Goal: Navigation & Orientation: Find specific page/section

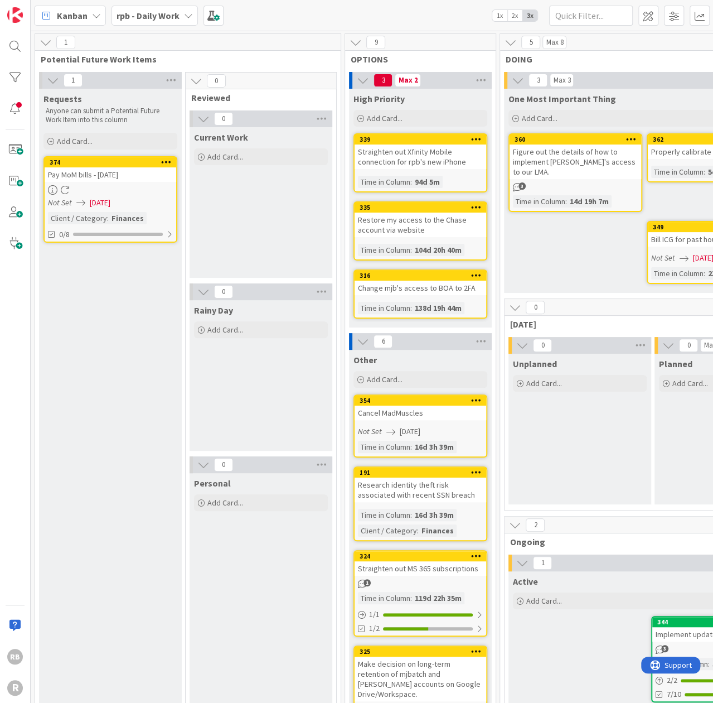
click at [91, 173] on div "Pay MoM bills - [DATE]" at bounding box center [111, 174] width 132 height 15
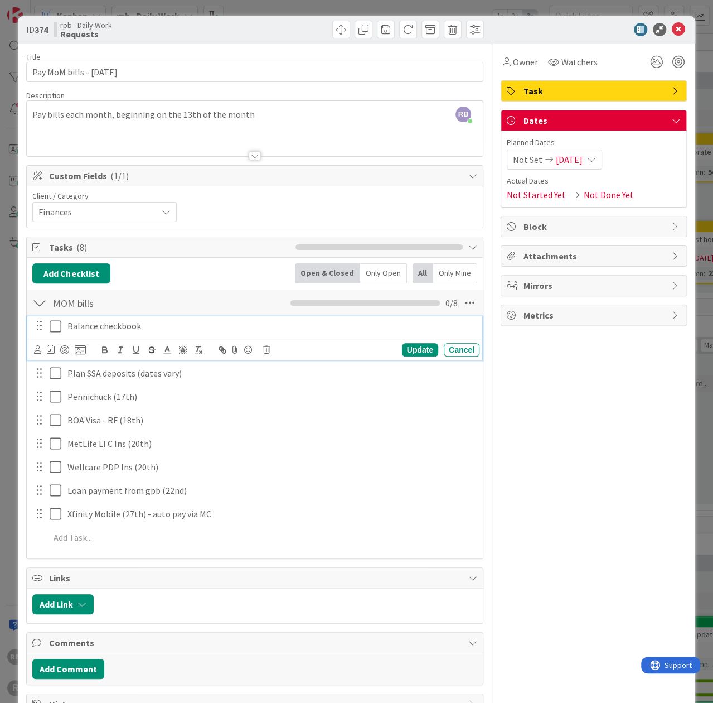
click at [56, 324] on icon at bounding box center [58, 326] width 17 height 13
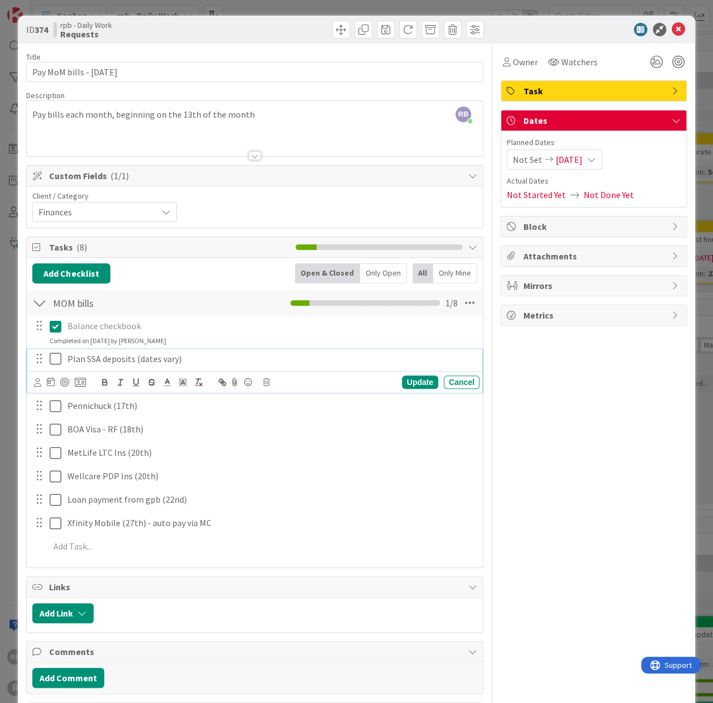
click at [56, 356] on icon at bounding box center [58, 358] width 17 height 13
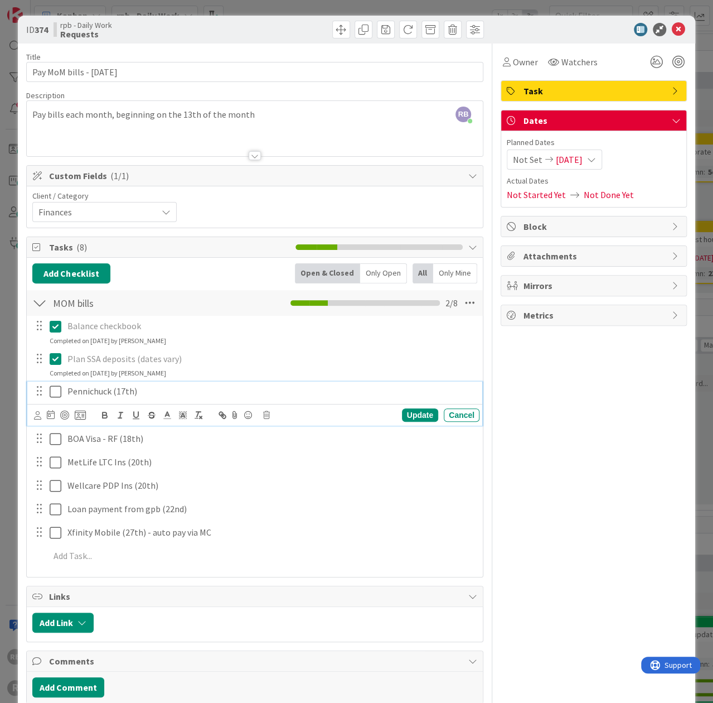
click at [55, 389] on icon at bounding box center [58, 391] width 17 height 13
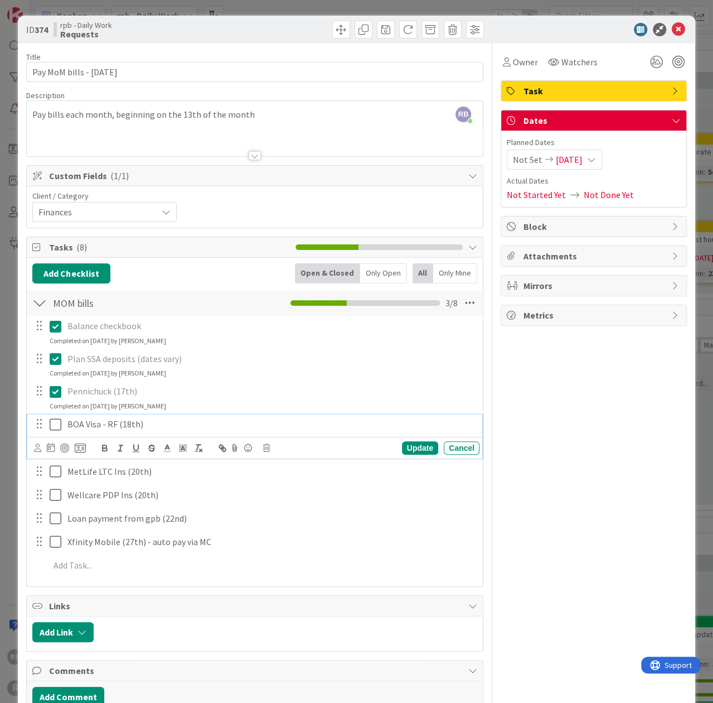
click at [54, 421] on icon at bounding box center [58, 424] width 17 height 13
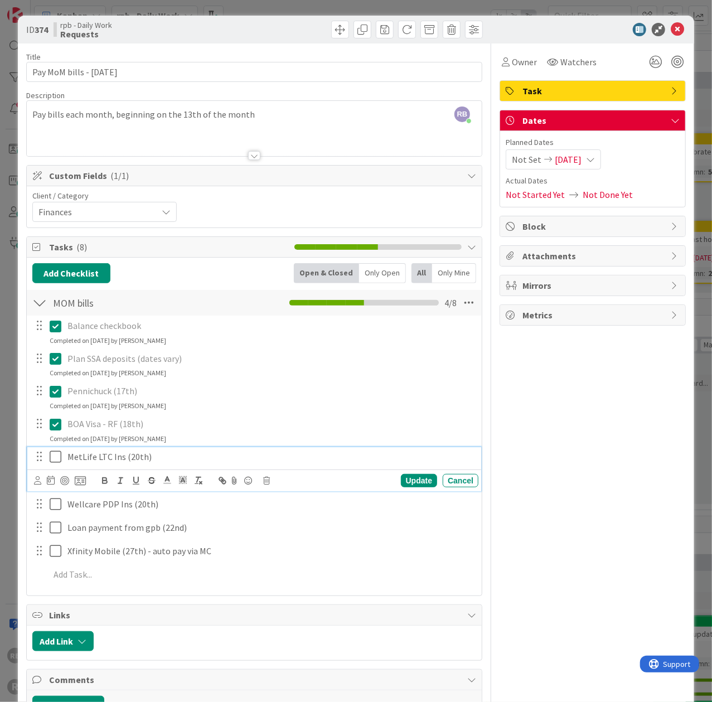
click at [56, 455] on icon at bounding box center [58, 456] width 17 height 13
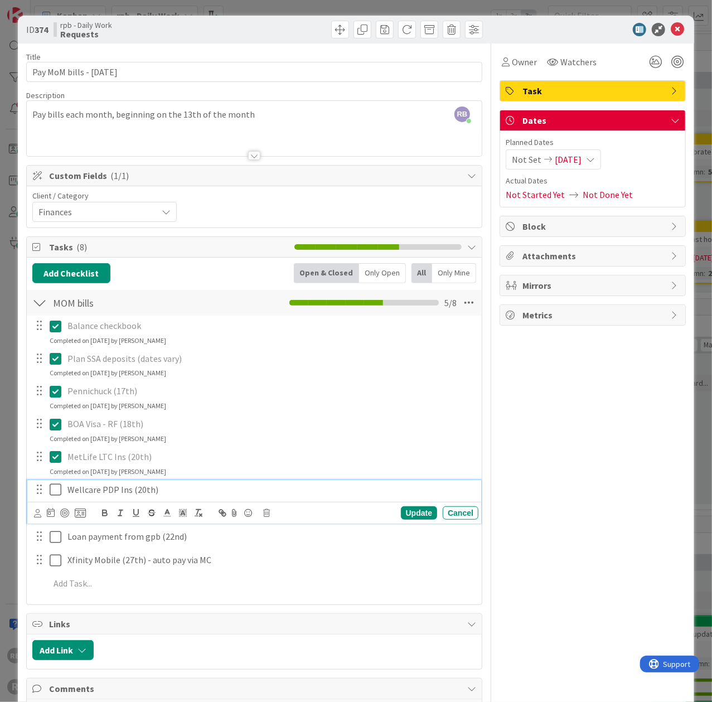
click at [57, 487] on icon at bounding box center [58, 489] width 17 height 13
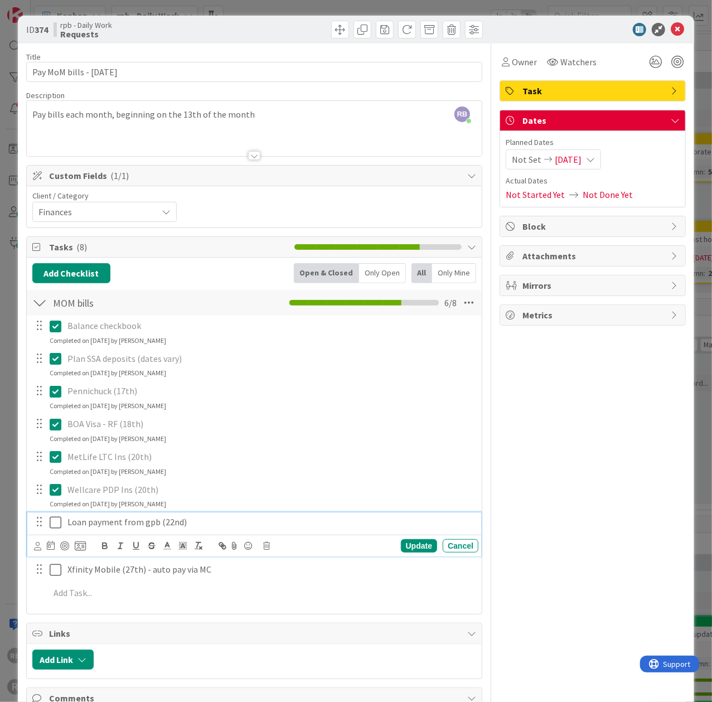
click at [55, 521] on icon at bounding box center [58, 522] width 17 height 13
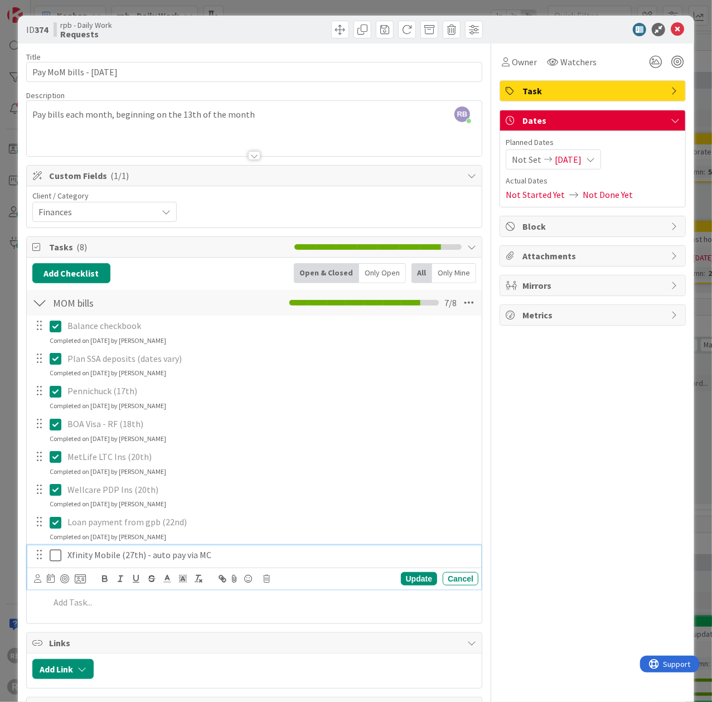
click at [56, 551] on icon at bounding box center [58, 555] width 17 height 13
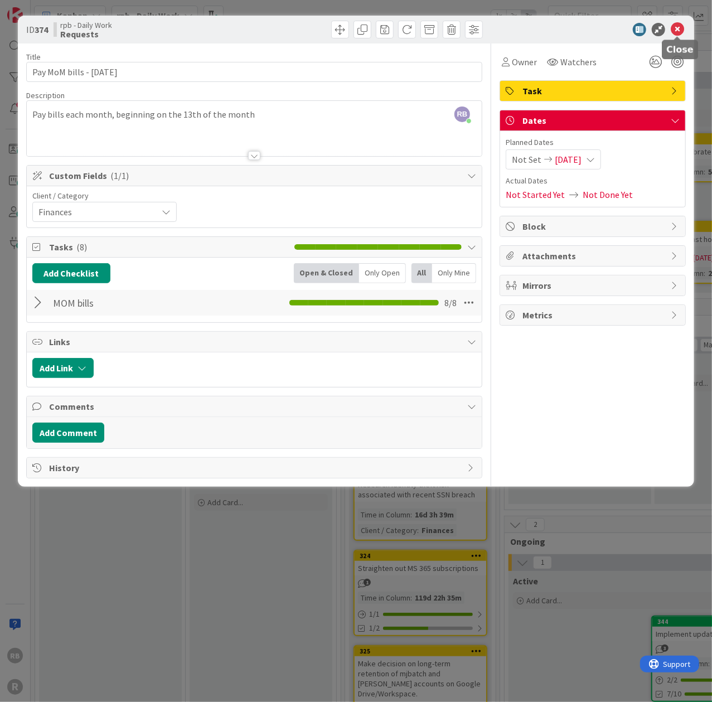
click at [679, 26] on icon at bounding box center [677, 29] width 13 height 13
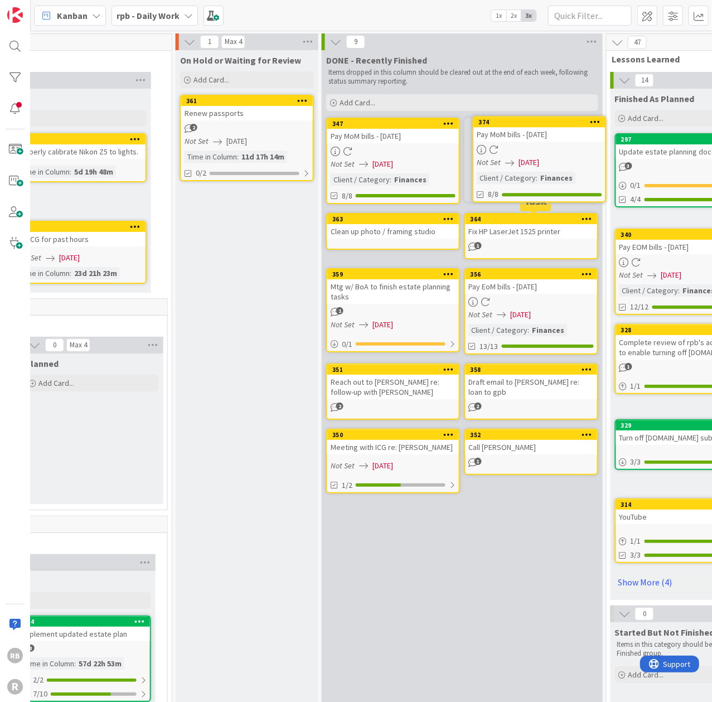
scroll to position [0, 636]
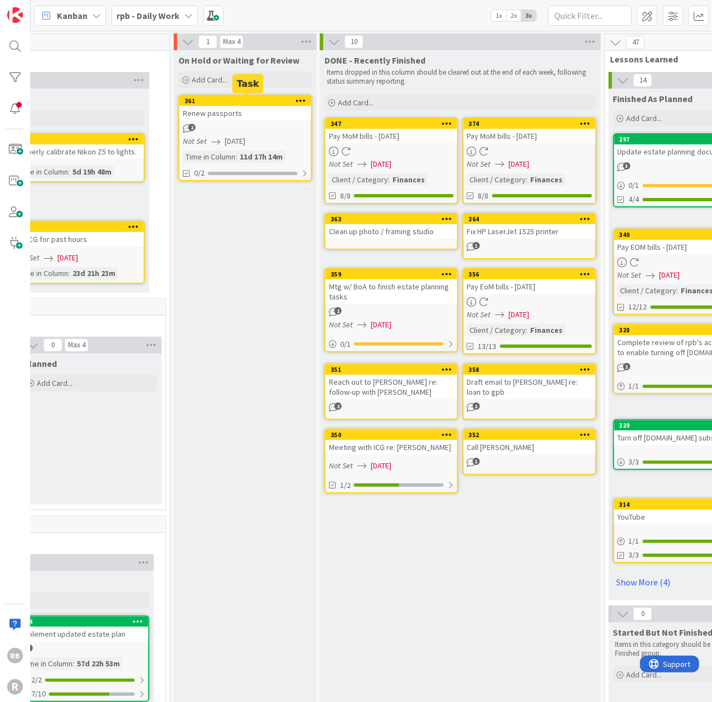
click at [236, 99] on div "361" at bounding box center [248, 101] width 127 height 8
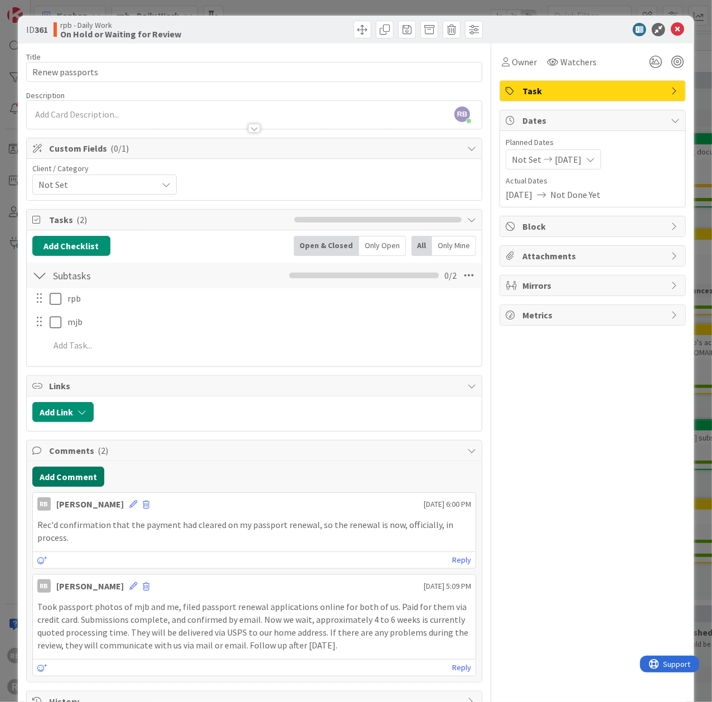
click at [76, 469] on button "Add Comment" at bounding box center [68, 477] width 72 height 20
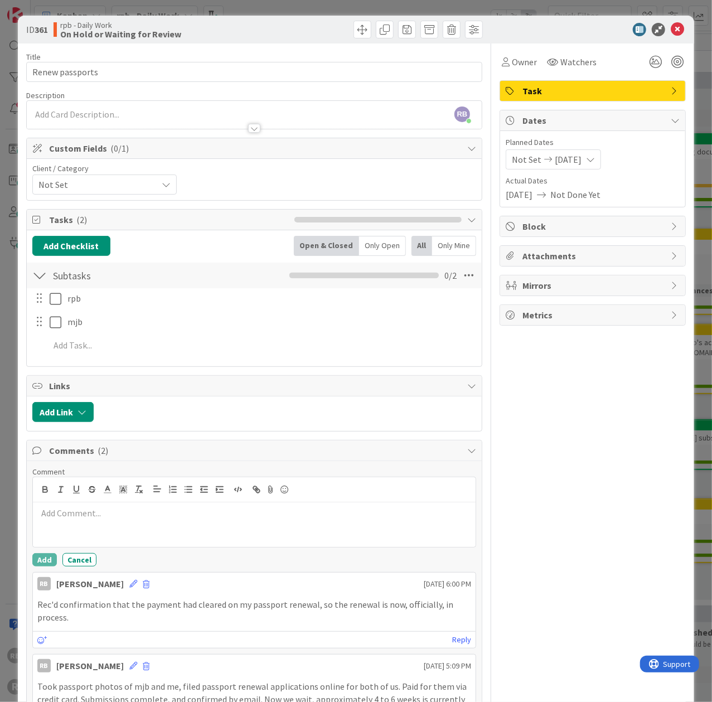
click at [63, 510] on p at bounding box center [254, 513] width 434 height 13
click at [41, 554] on button "Add" at bounding box center [44, 559] width 25 height 13
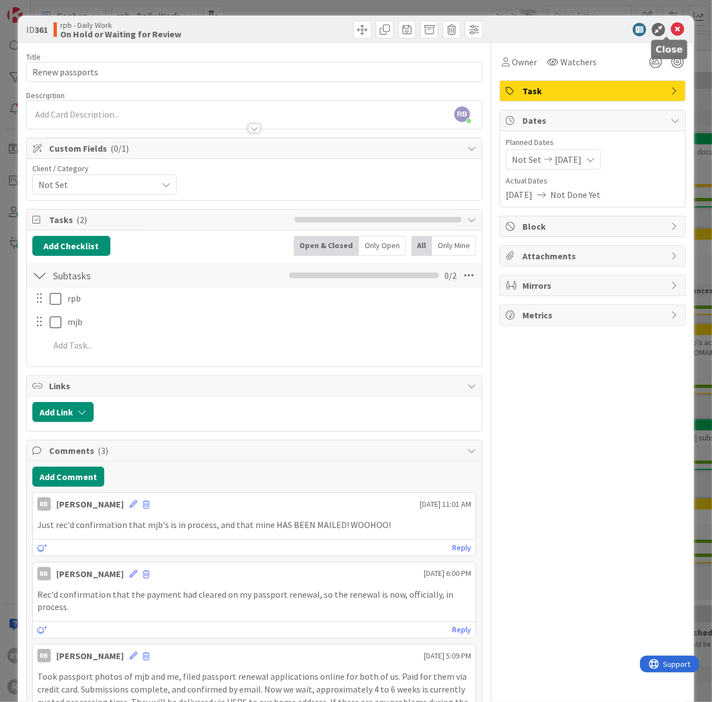
click at [671, 28] on icon at bounding box center [677, 29] width 13 height 13
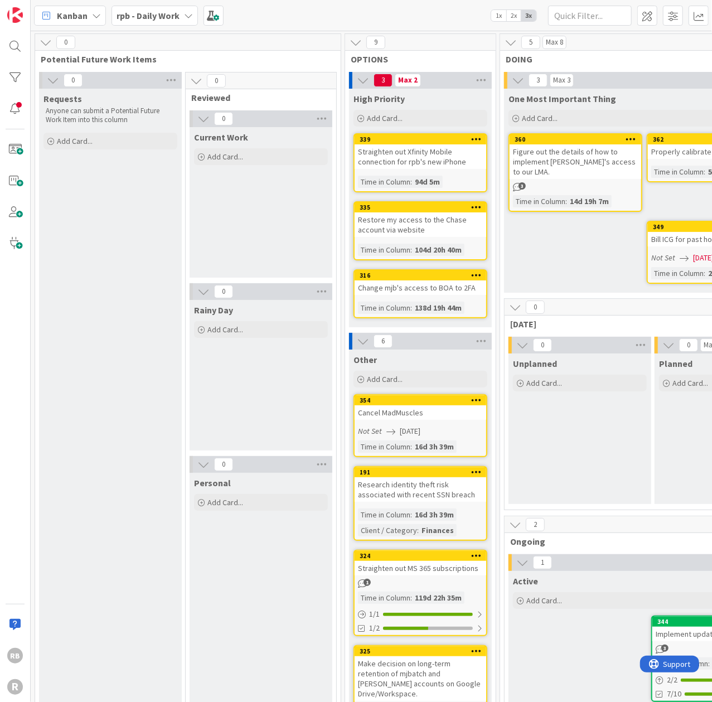
click at [185, 14] on icon at bounding box center [188, 15] width 9 height 9
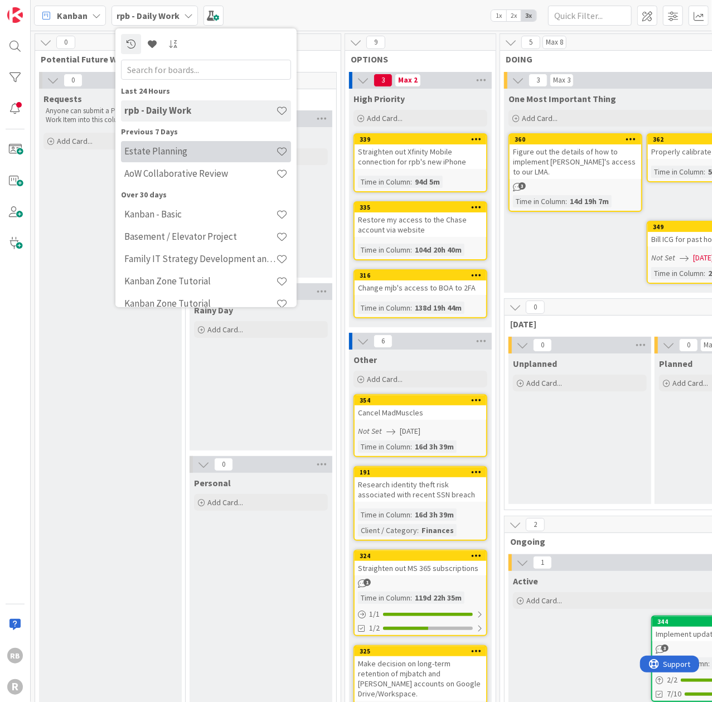
click at [146, 150] on h4 "Estate Planning" at bounding box center [200, 151] width 152 height 11
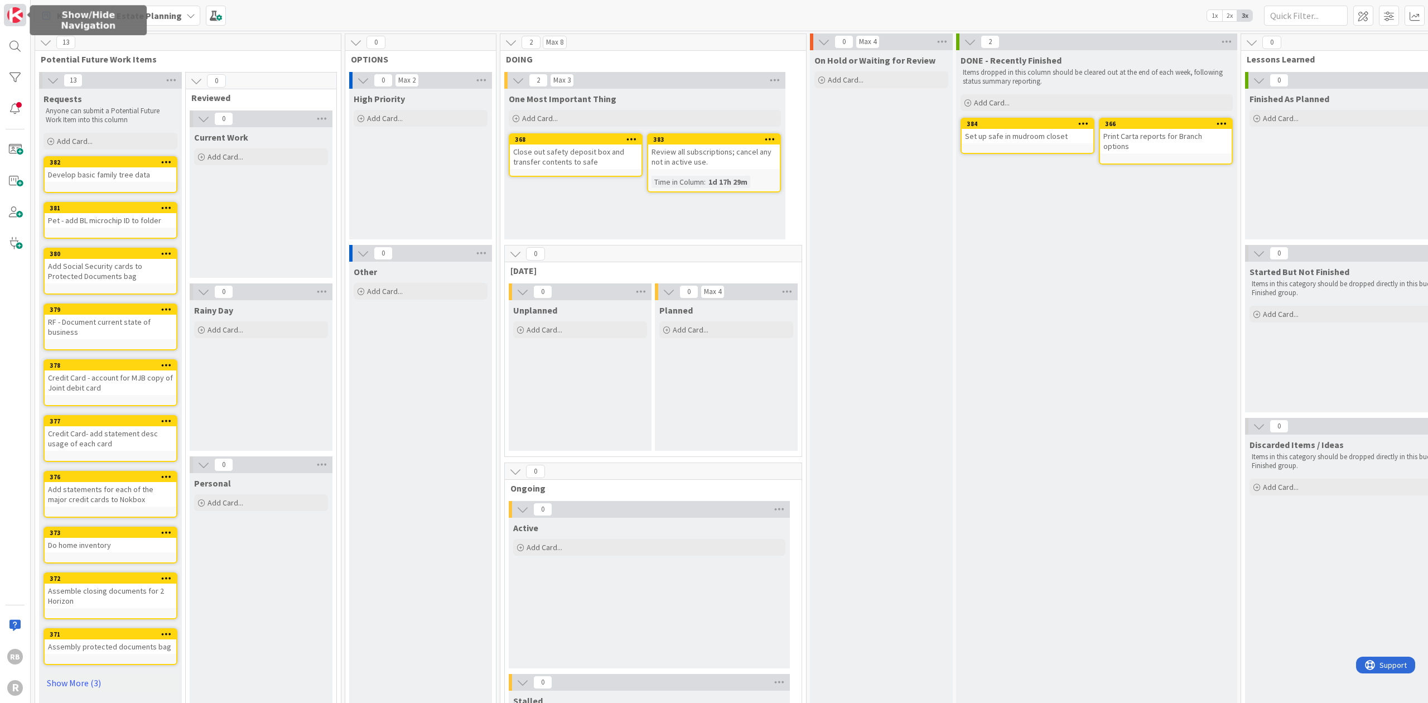
click at [9, 16] on img at bounding box center [15, 15] width 16 height 16
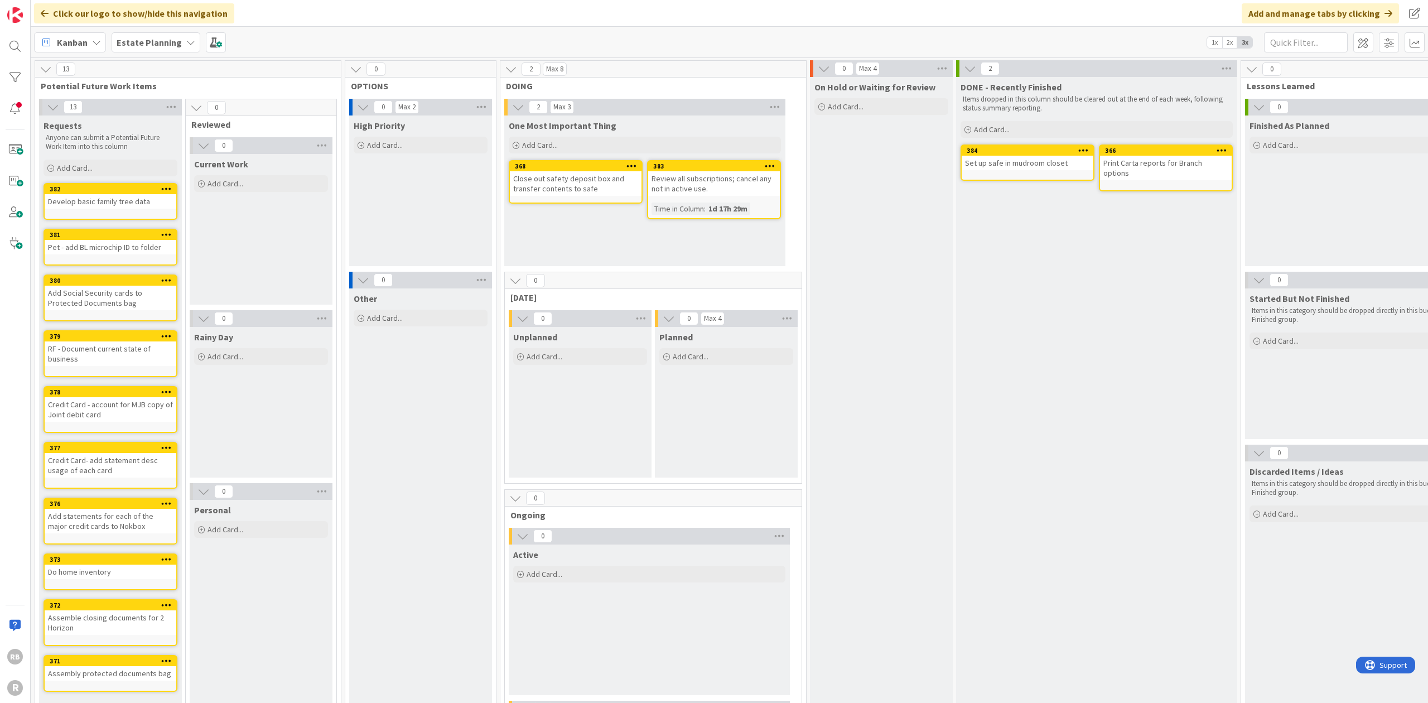
click at [97, 39] on icon at bounding box center [96, 42] width 9 height 9
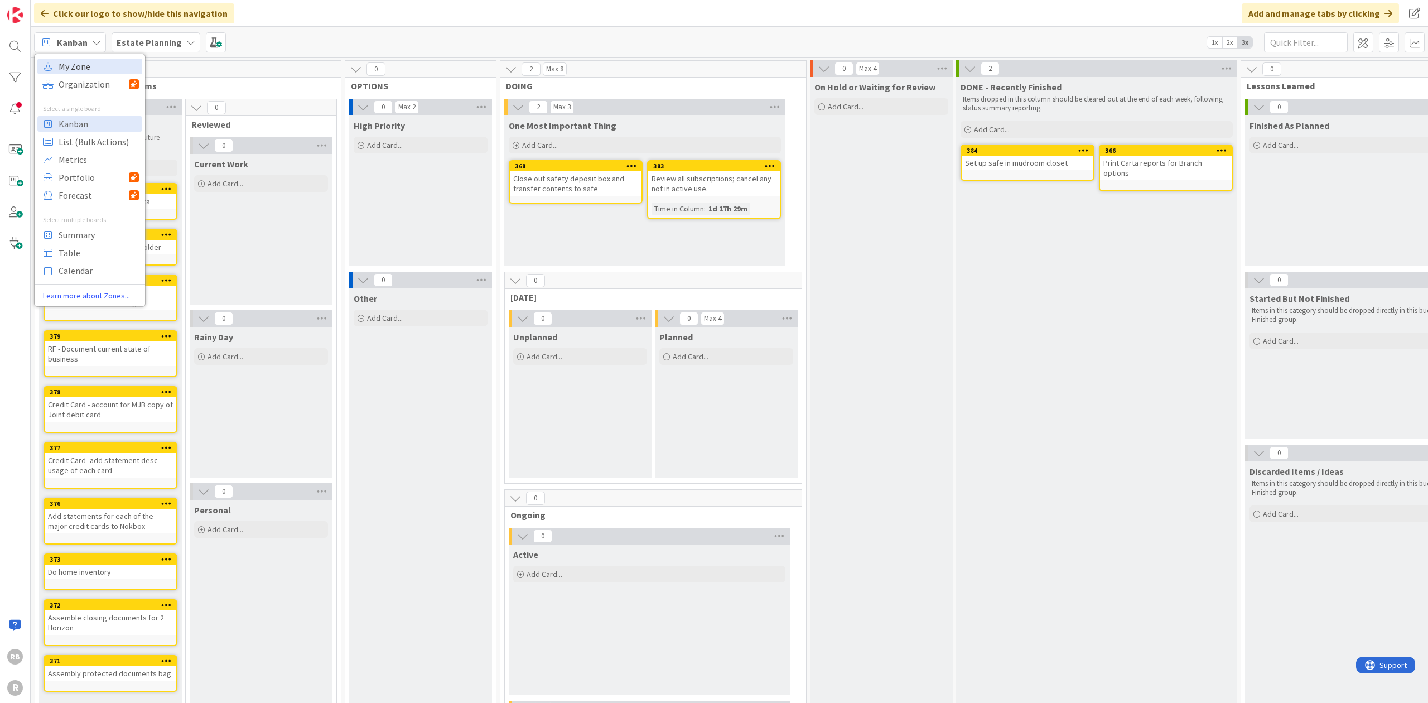
click at [83, 65] on span "My Zone" at bounding box center [99, 66] width 80 height 17
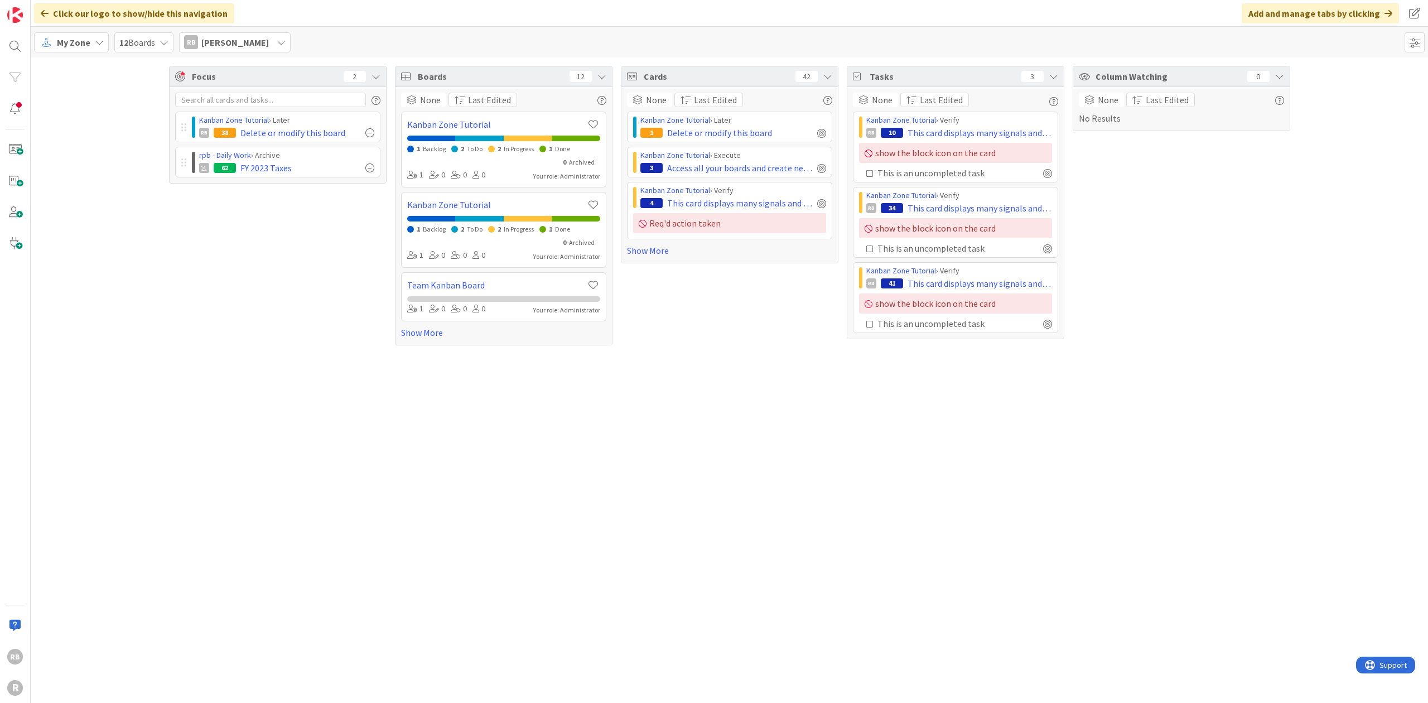
click at [165, 44] on icon at bounding box center [164, 42] width 9 height 9
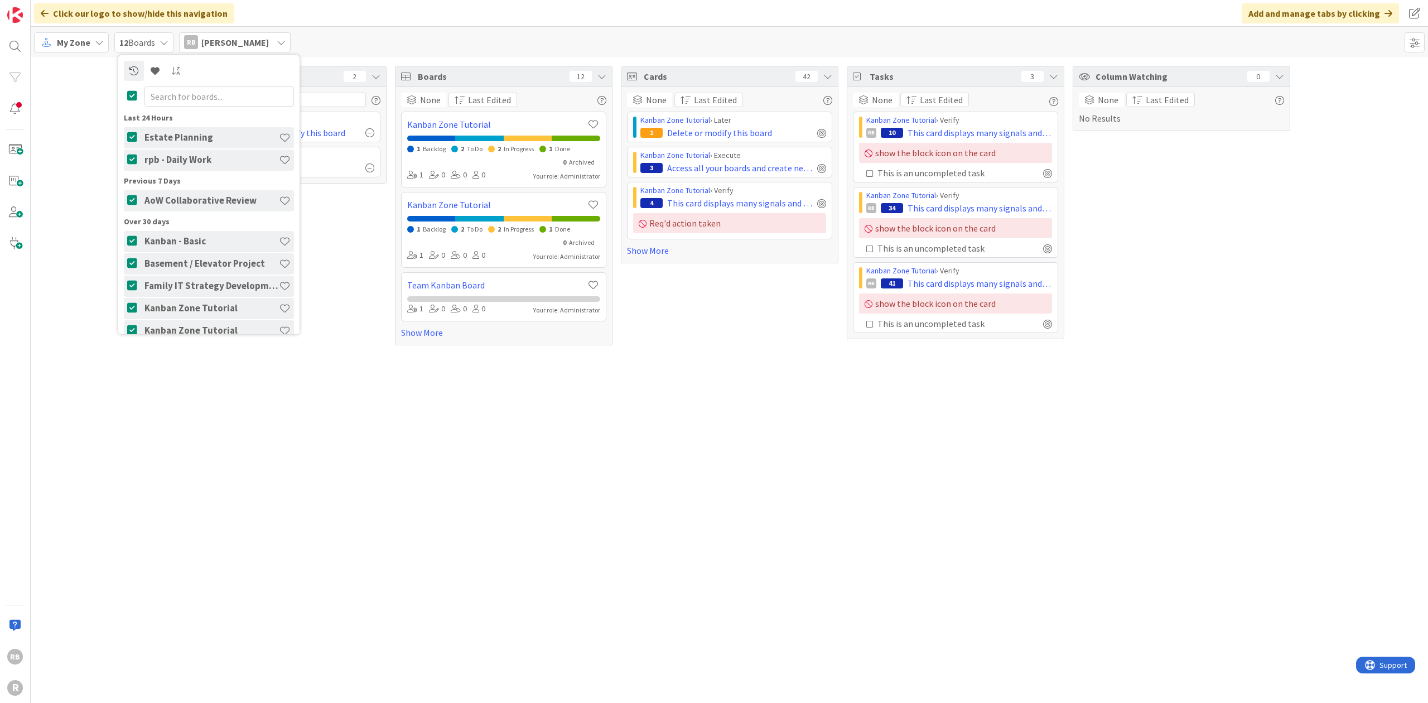
click at [128, 200] on icon at bounding box center [134, 200] width 14 height 11
drag, startPoint x: 132, startPoint y: 239, endPoint x: 132, endPoint y: 245, distance: 6.1
click at [132, 240] on icon at bounding box center [134, 240] width 14 height 11
click at [133, 263] on icon at bounding box center [134, 263] width 14 height 11
click at [132, 282] on icon at bounding box center [134, 285] width 14 height 11
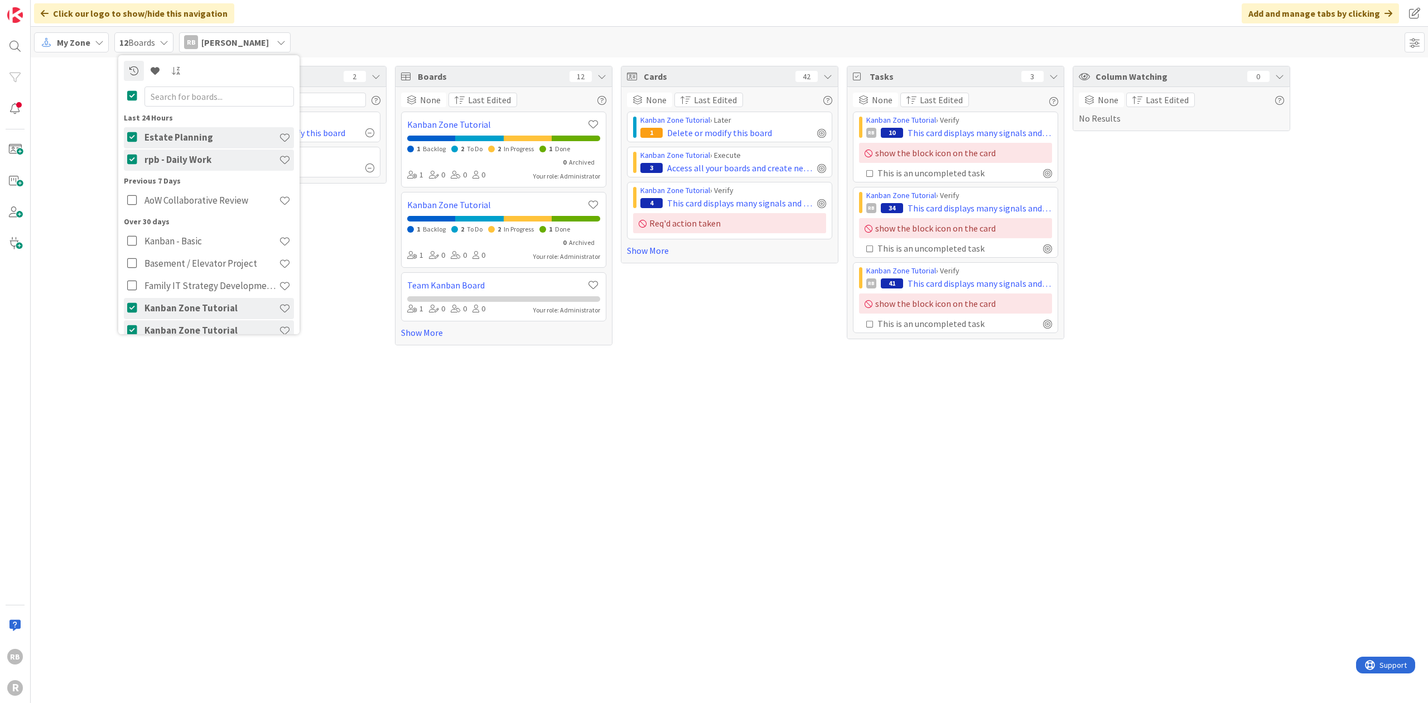
click at [131, 308] on icon at bounding box center [134, 307] width 14 height 11
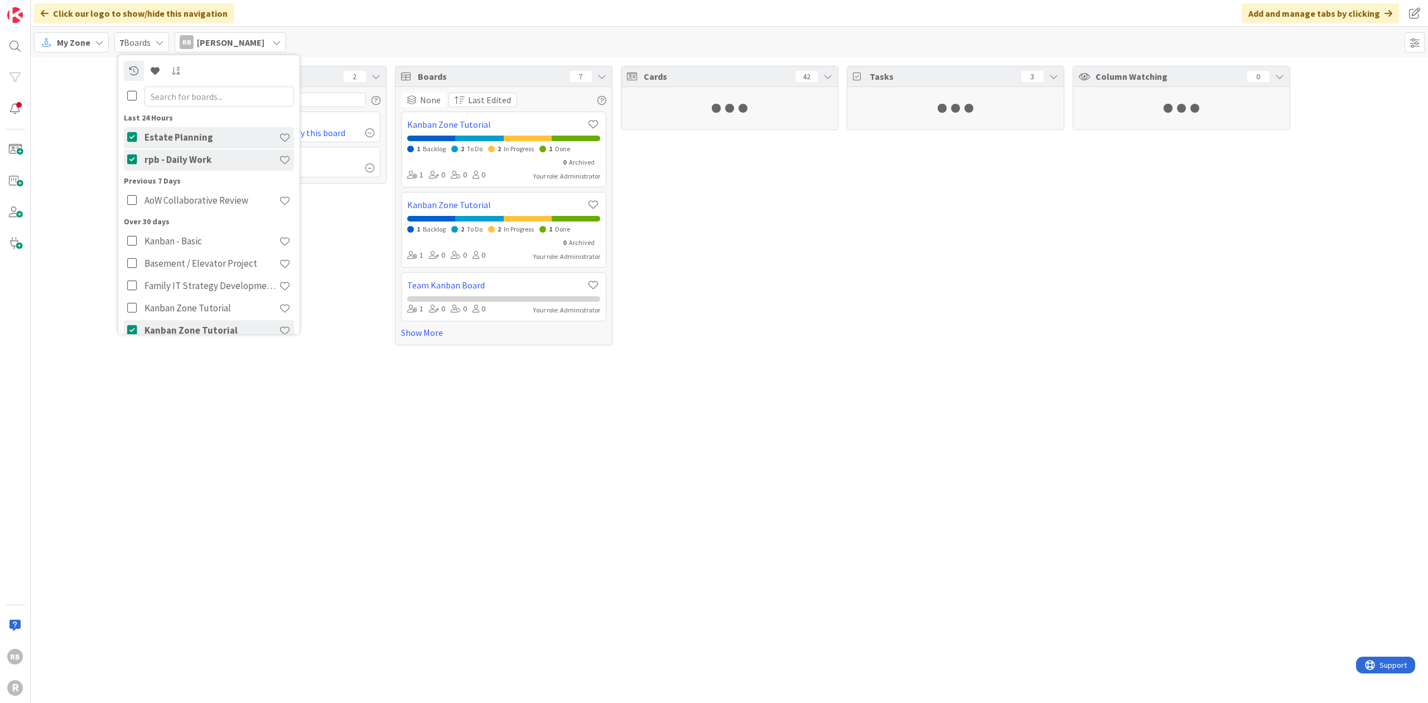
click at [129, 327] on icon at bounding box center [134, 330] width 14 height 11
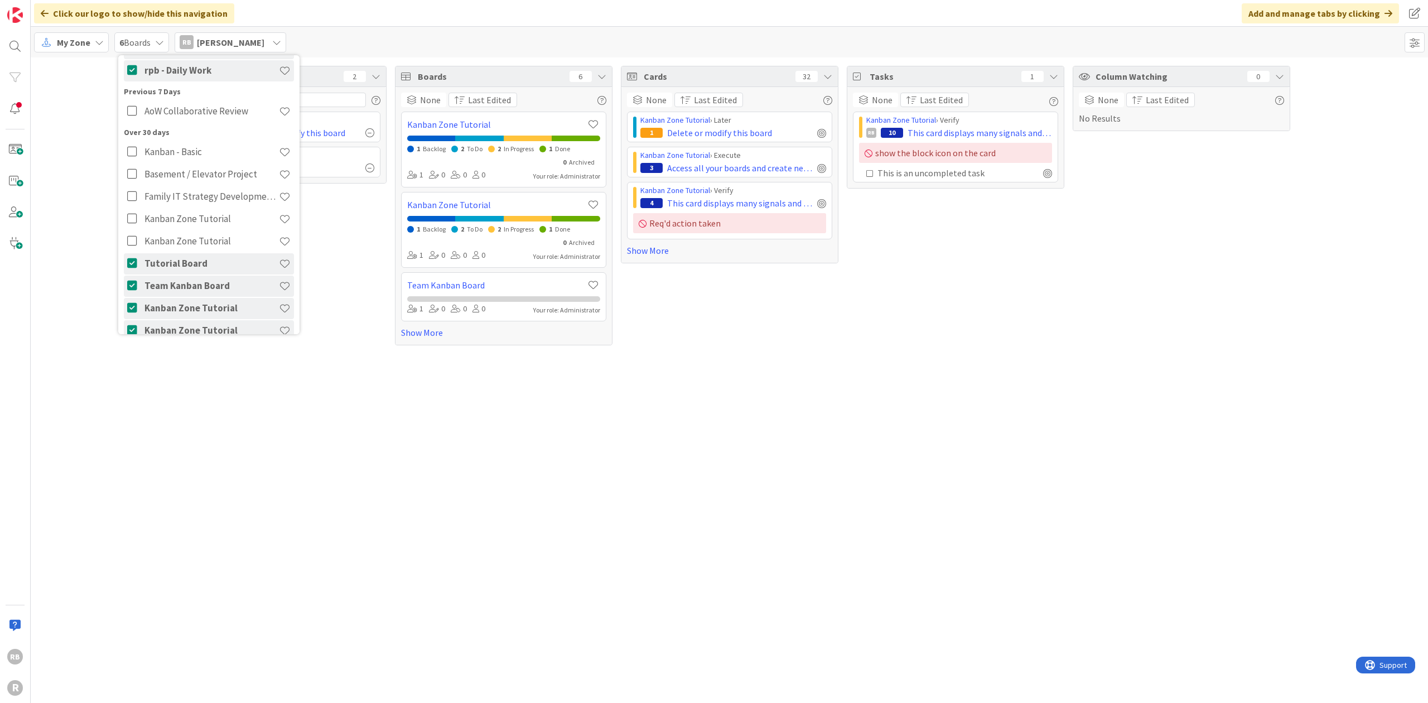
scroll to position [103, 0]
click at [130, 248] on icon at bounding box center [134, 249] width 14 height 11
click at [132, 269] on icon at bounding box center [134, 272] width 14 height 11
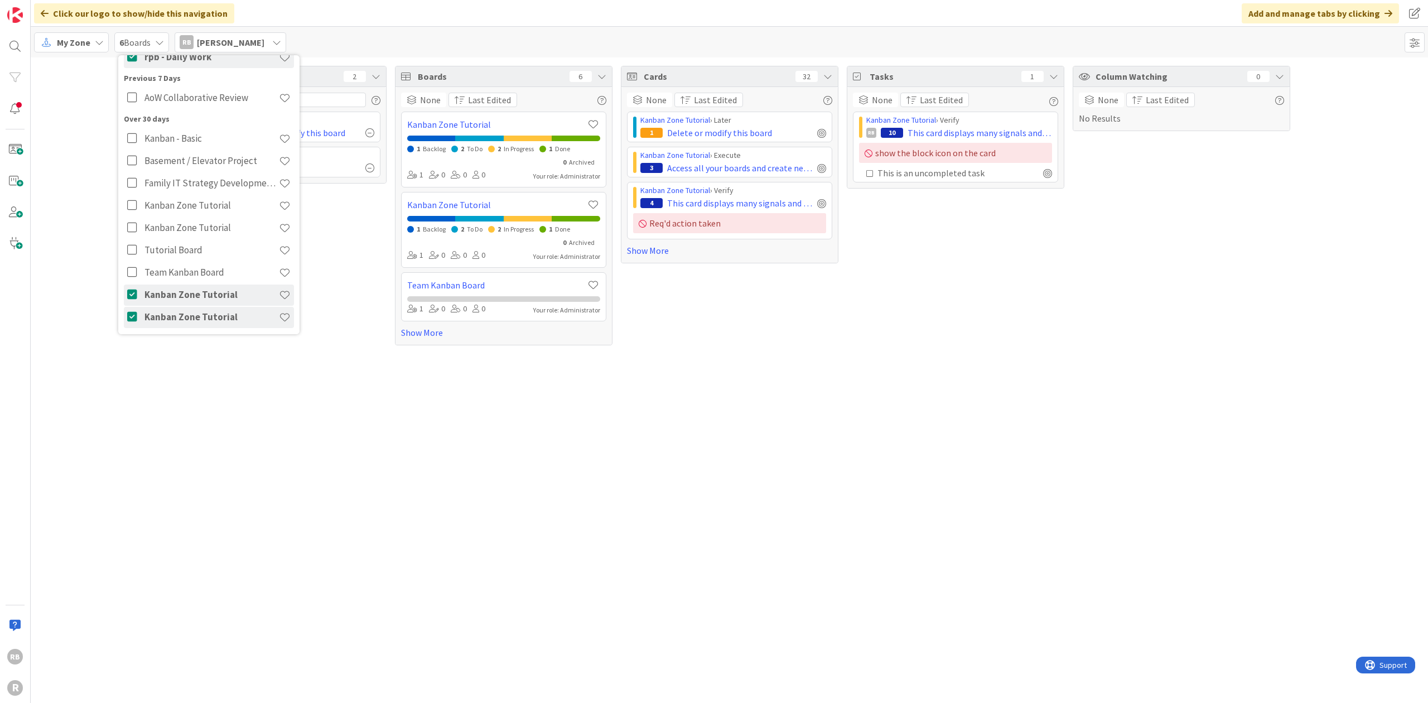
click at [132, 295] on icon at bounding box center [134, 294] width 14 height 11
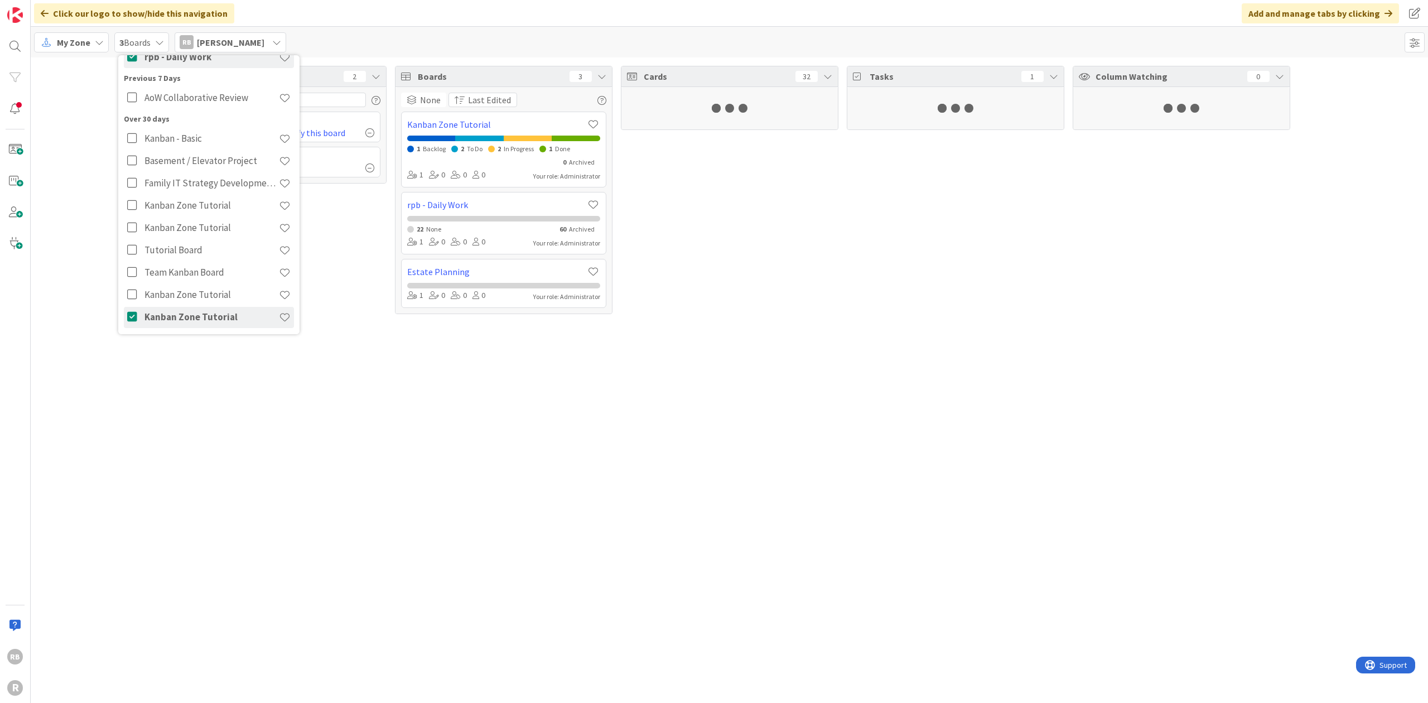
click at [131, 315] on icon at bounding box center [134, 316] width 14 height 11
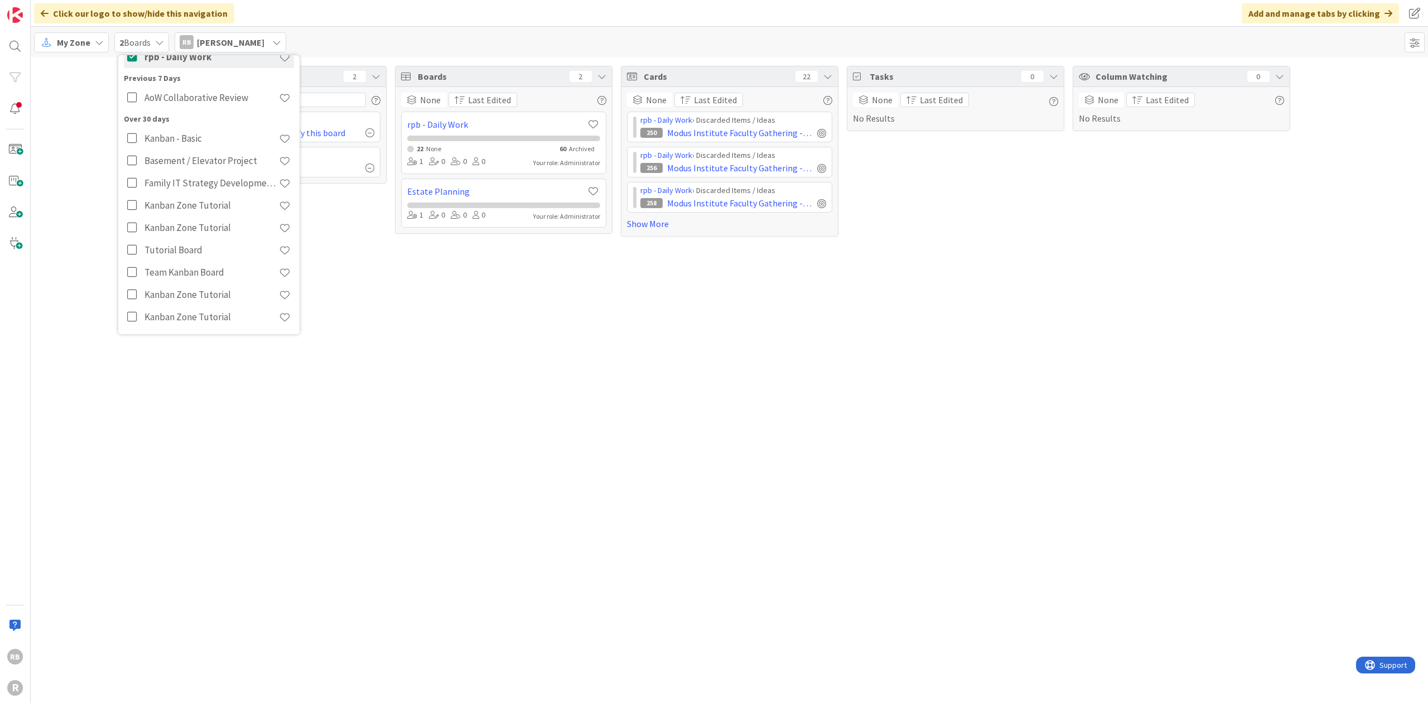
click at [408, 415] on div "Focus 2 Kanban Zone Tutorial › Later RB 38 Delete or modify this board rpb - Da…" at bounding box center [729, 379] width 1397 height 645
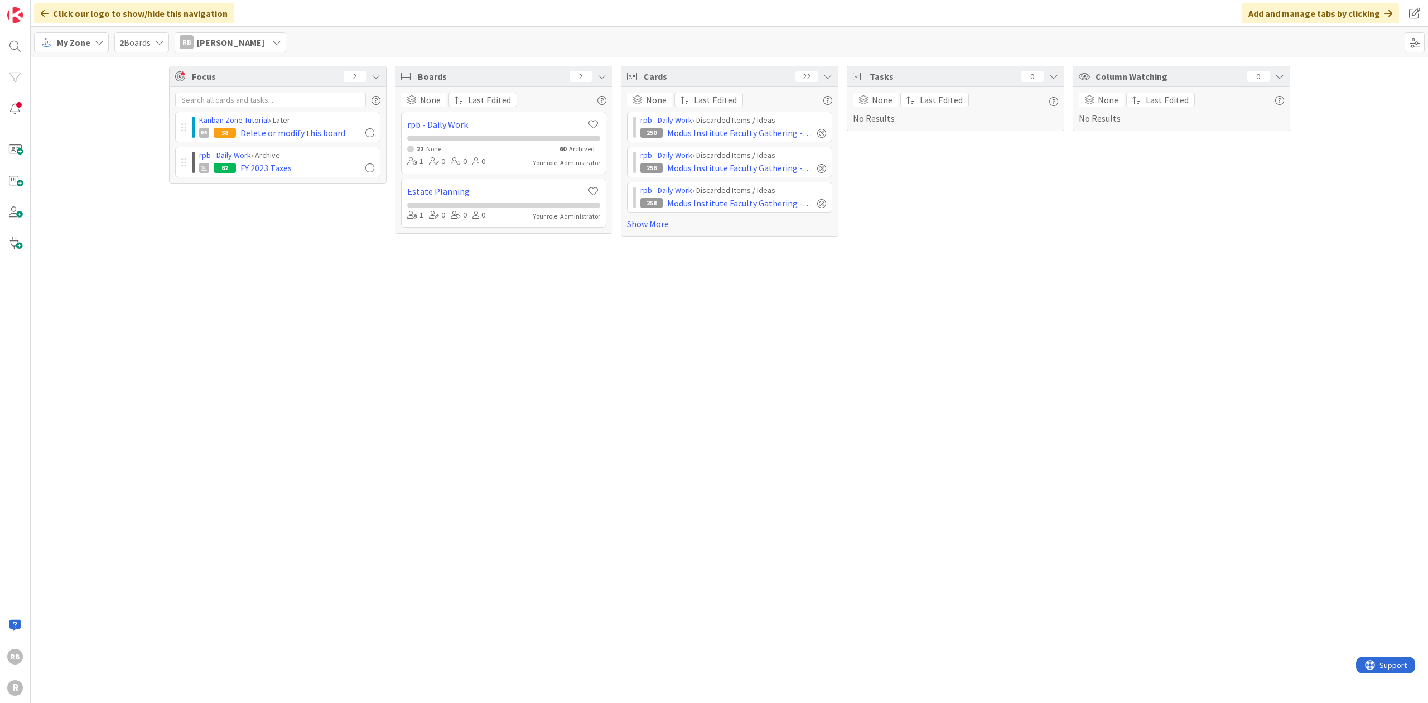
click at [274, 42] on icon at bounding box center [276, 42] width 9 height 9
click at [190, 153] on div at bounding box center [190, 152] width 10 height 10
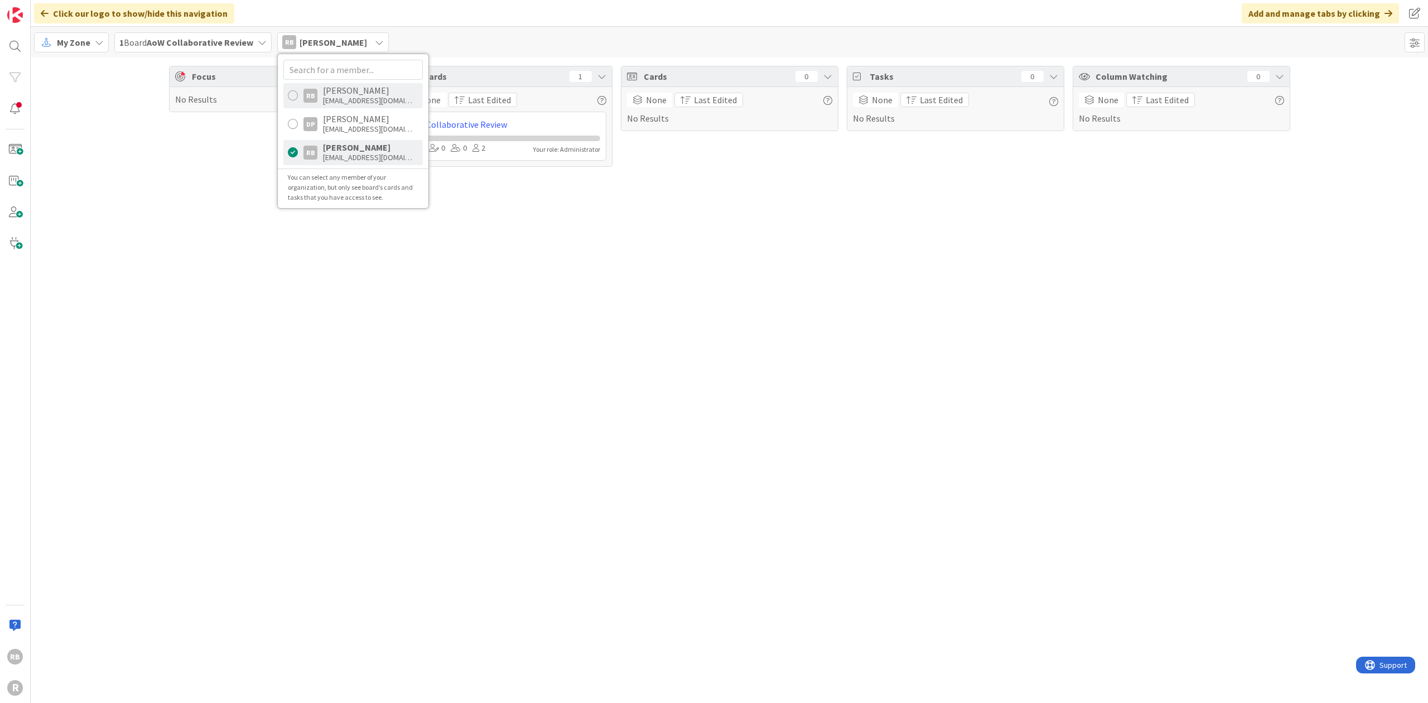
click at [291, 95] on div at bounding box center [293, 95] width 10 height 10
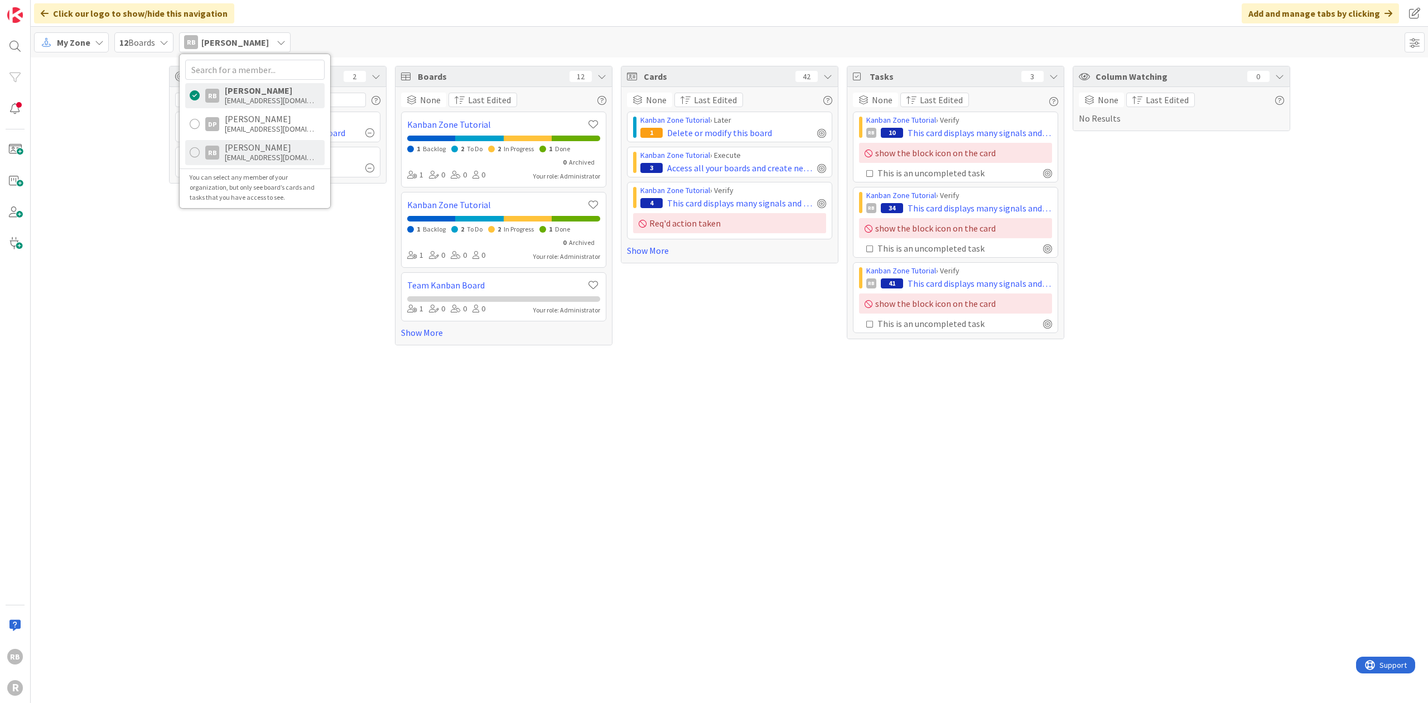
click at [192, 150] on div at bounding box center [195, 152] width 10 height 10
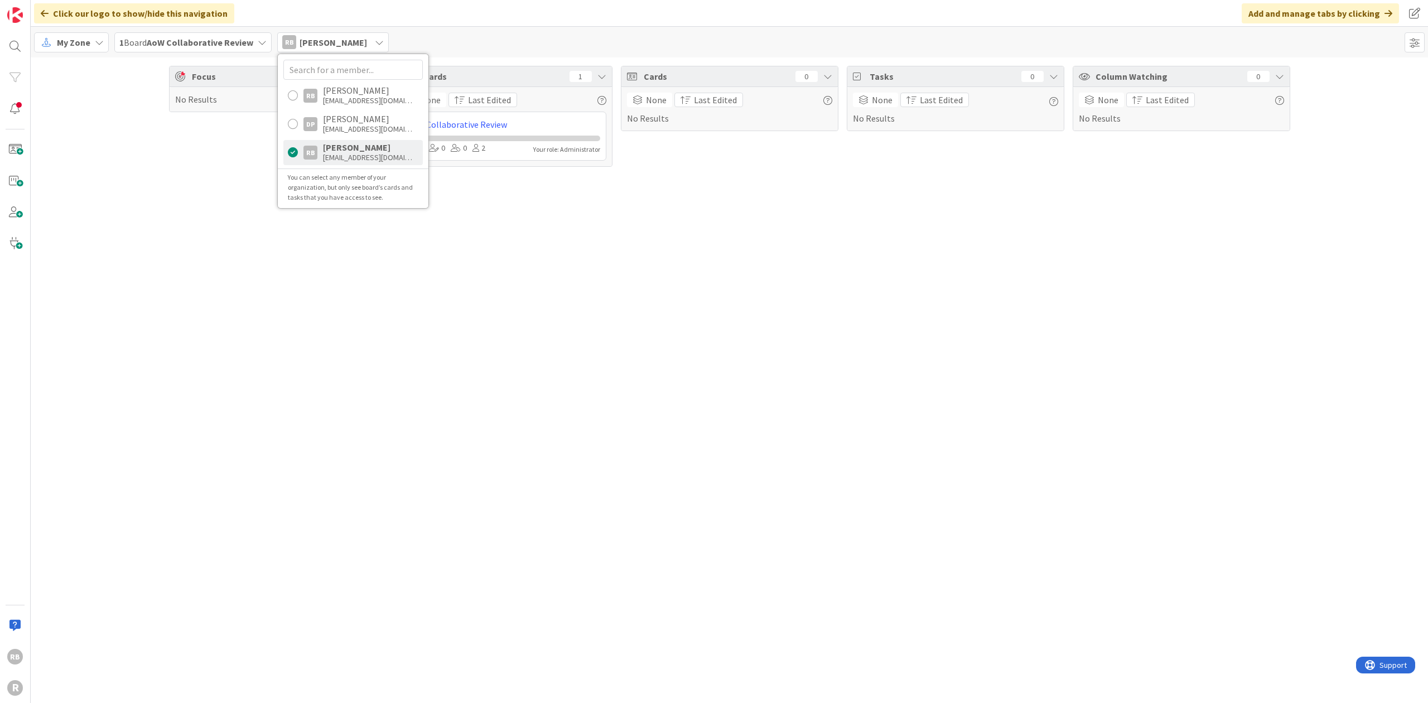
click at [557, 298] on div "Focus 0 No Results Boards 1 None Last Edited AoW Collaborative Review 1 0 0 2 Y…" at bounding box center [729, 379] width 1397 height 645
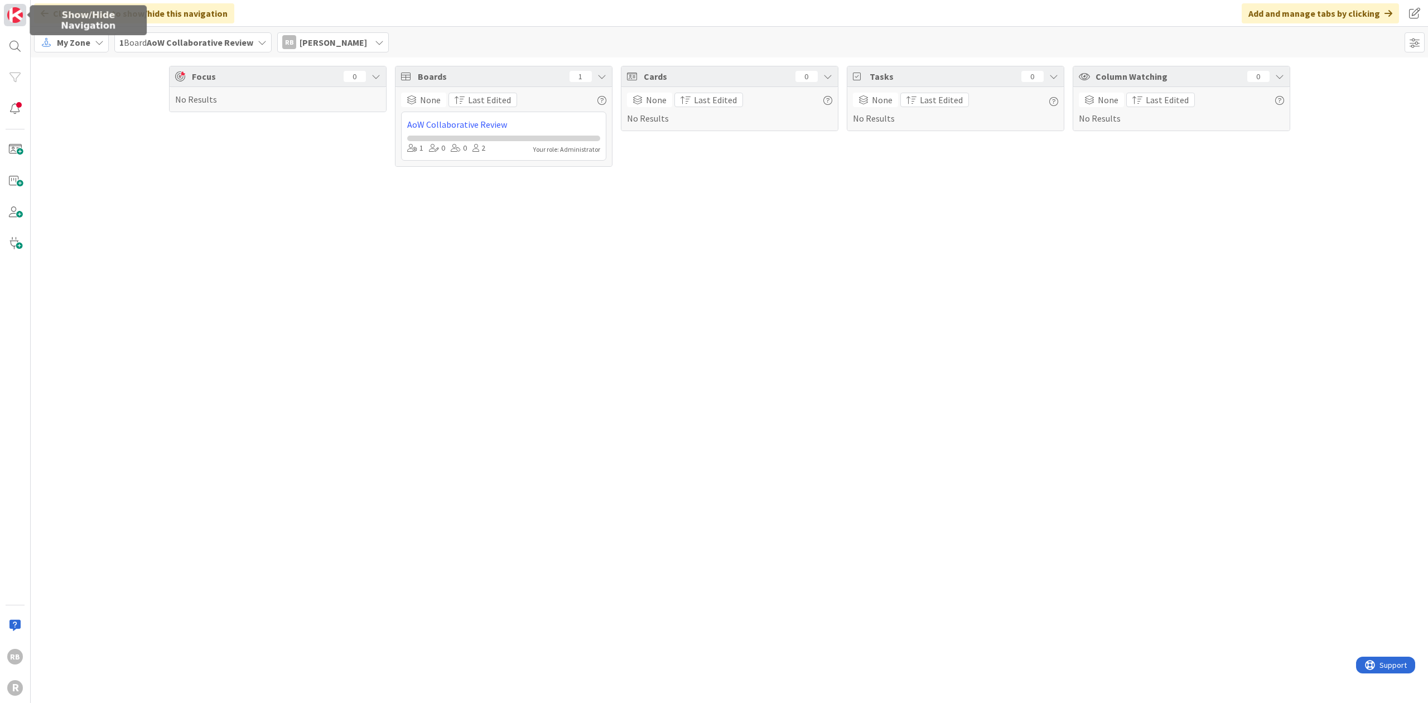
click at [14, 12] on img at bounding box center [15, 15] width 16 height 16
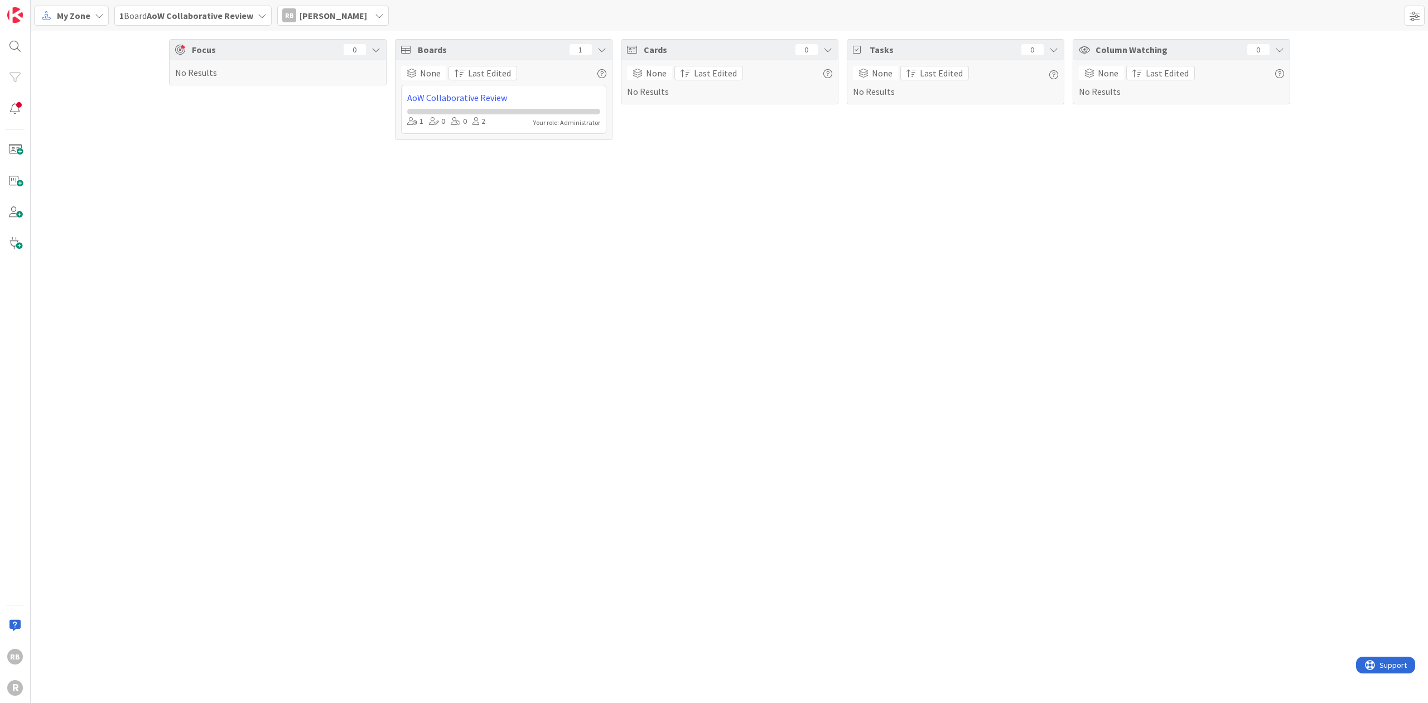
click at [98, 15] on icon at bounding box center [99, 15] width 9 height 9
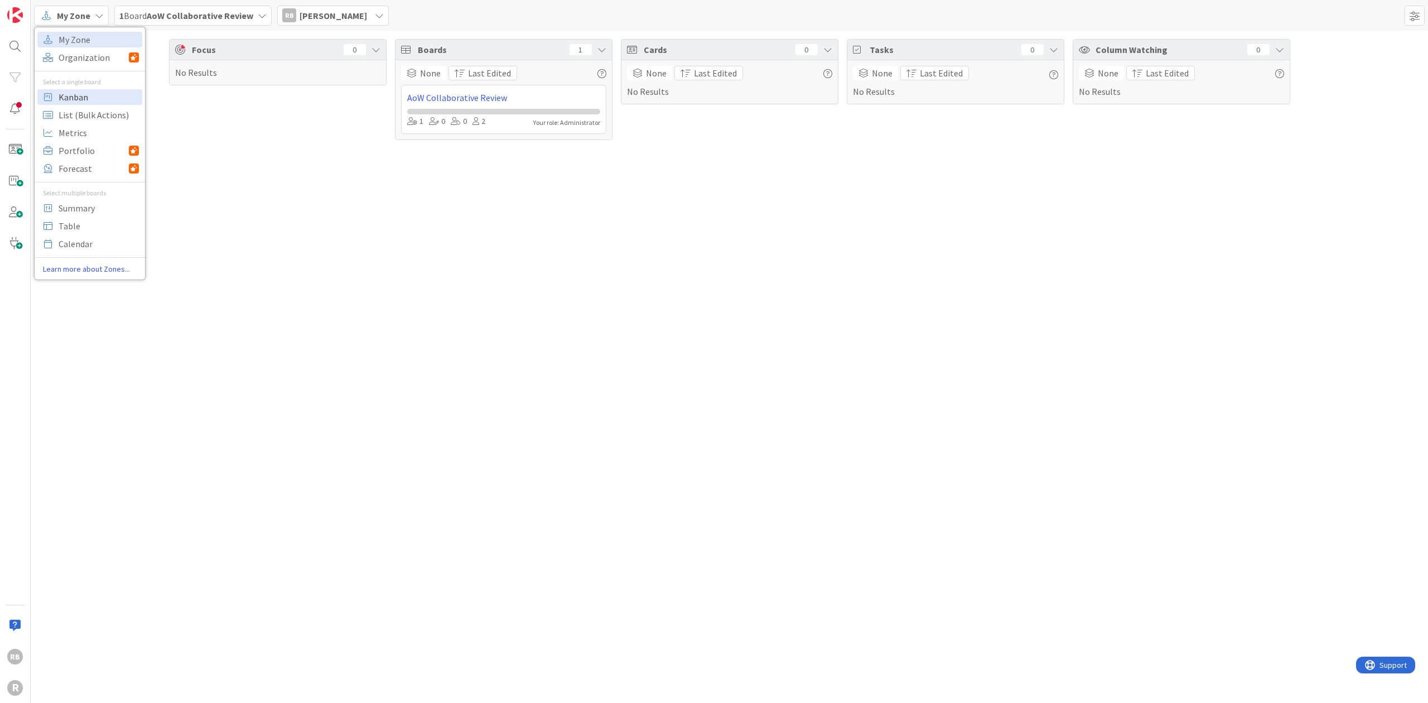
click at [71, 98] on span "Kanban" at bounding box center [99, 97] width 80 height 17
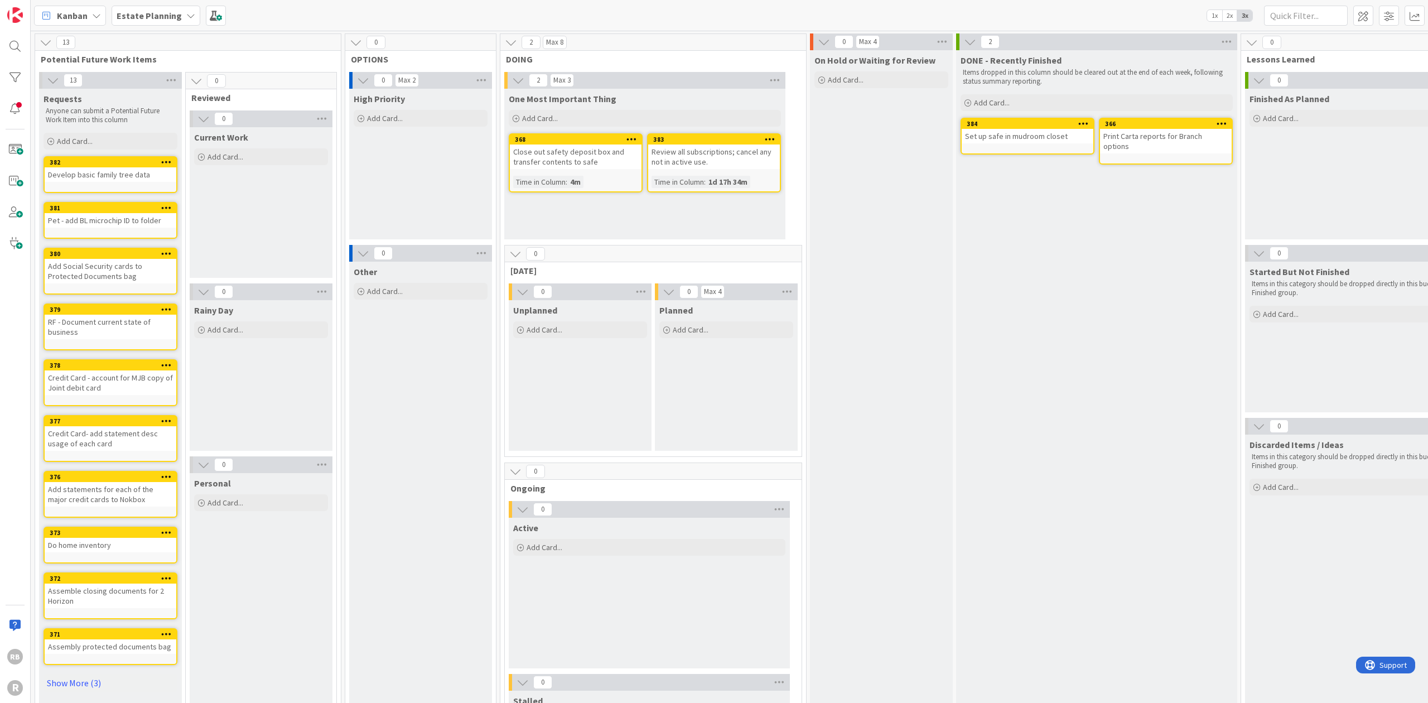
click at [186, 13] on icon at bounding box center [190, 15] width 9 height 9
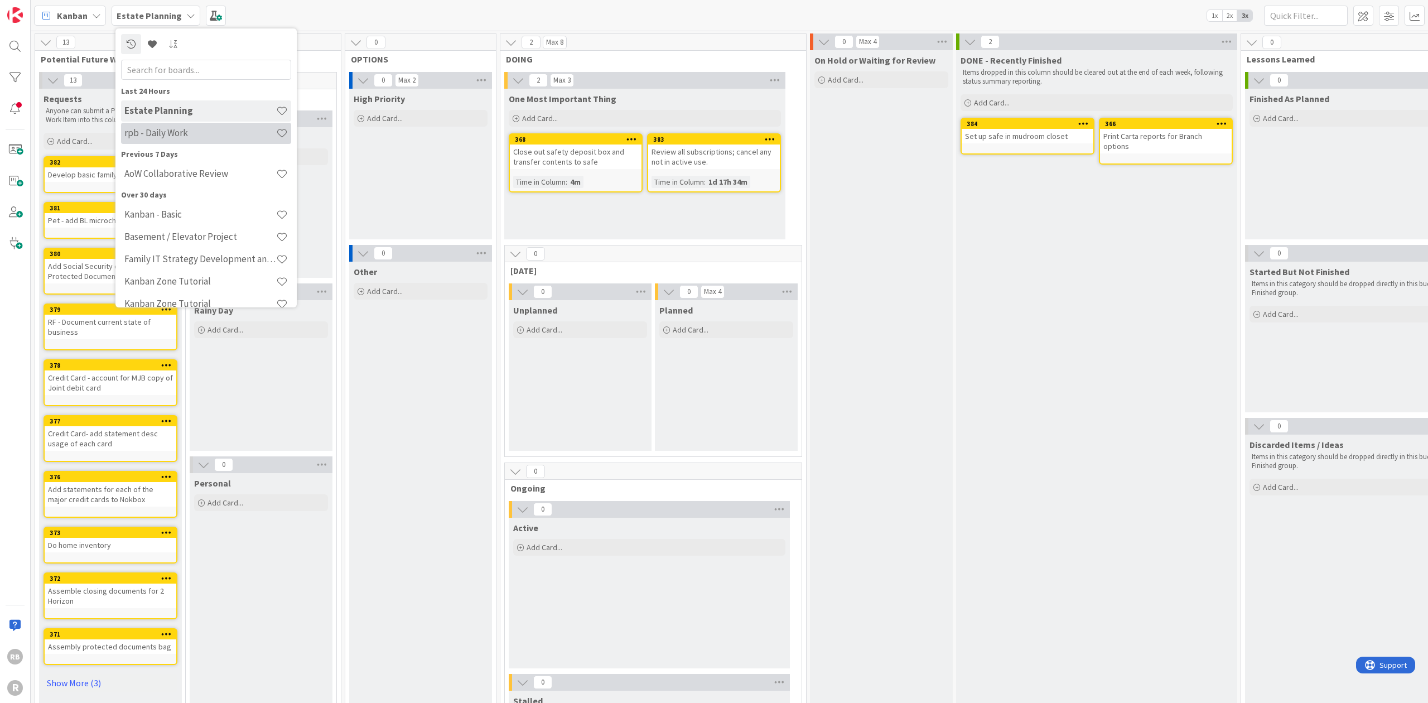
click at [151, 130] on h4 "rpb - Daily Work" at bounding box center [200, 132] width 152 height 11
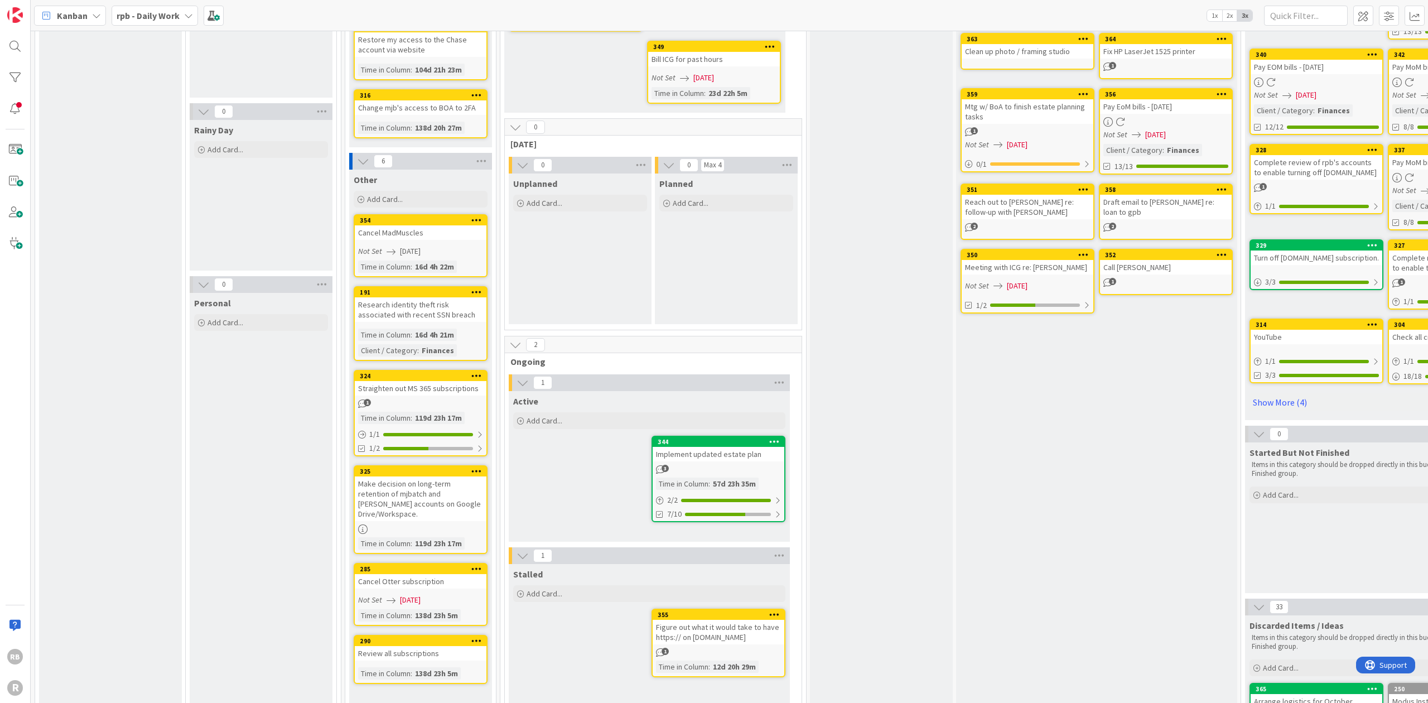
scroll to position [223, 0]
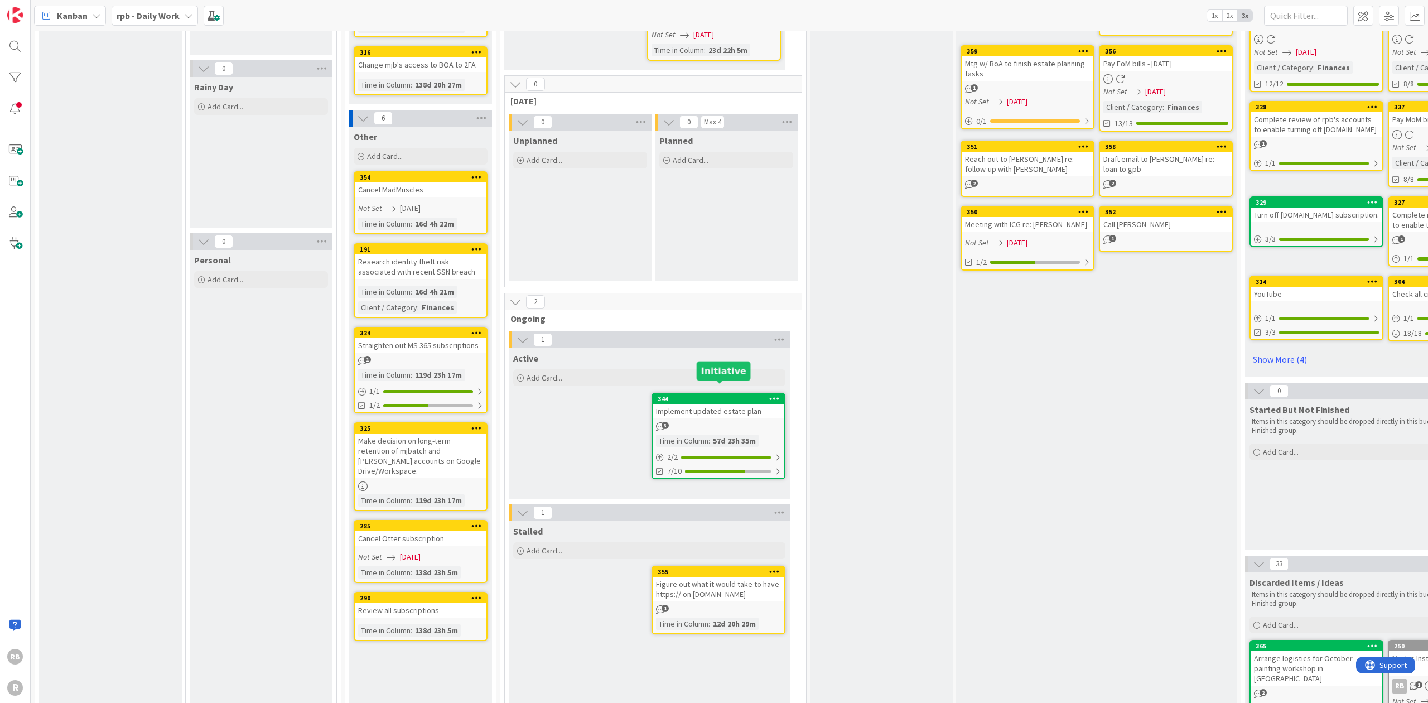
click at [712, 395] on div "344" at bounding box center [721, 399] width 127 height 8
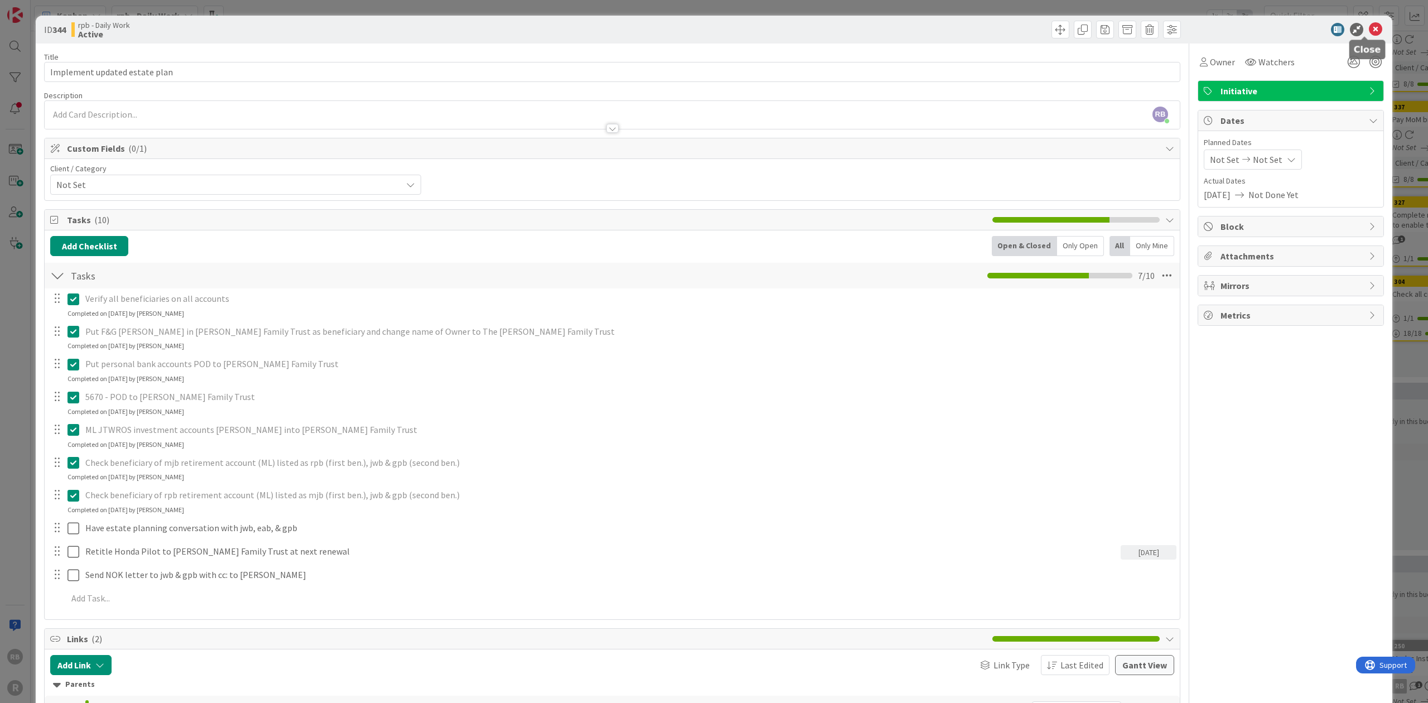
click at [713, 25] on icon at bounding box center [1375, 29] width 13 height 13
